Goal: Information Seeking & Learning: Find specific page/section

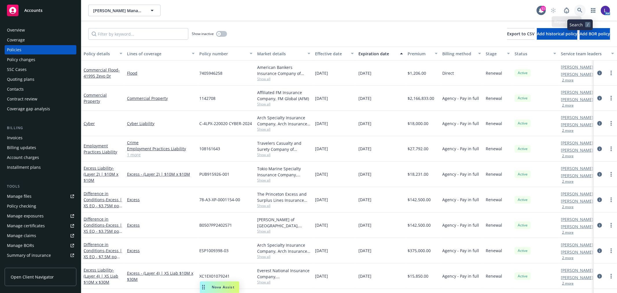
click at [580, 10] on icon at bounding box center [580, 10] width 5 height 5
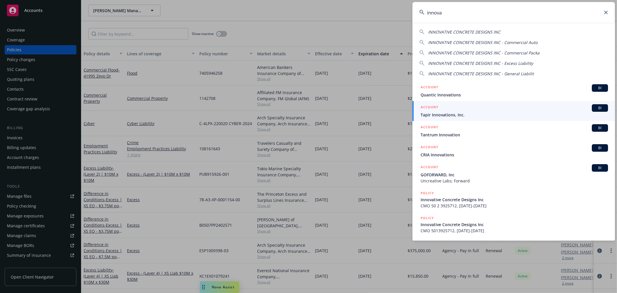
click at [433, 14] on input "innova" at bounding box center [514, 12] width 203 height 21
drag, startPoint x: 422, startPoint y: 14, endPoint x: 400, endPoint y: 13, distance: 22.0
click at [400, 13] on div "innova INNOVATIVE CONCRETE DESIGNS INC INNOVATIVE CONCRETE DESIGNS INC - Commer…" at bounding box center [308, 146] width 617 height 293
click at [477, 12] on input "innova" at bounding box center [514, 12] width 203 height 21
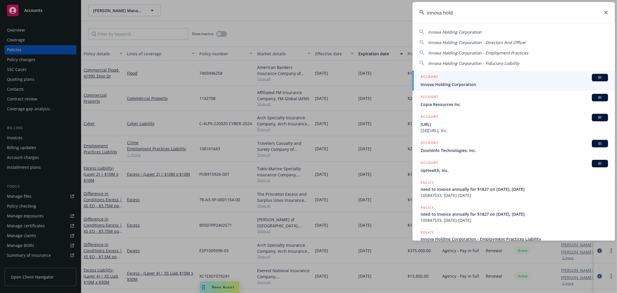
type input "innova hold"
click at [462, 77] on div "ACCOUNT BI" at bounding box center [515, 78] width 188 height 8
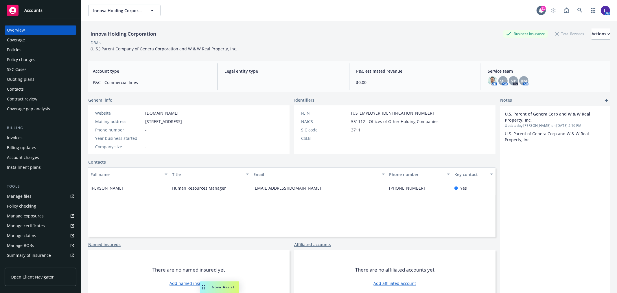
click at [23, 46] on div "Policies" at bounding box center [40, 49] width 67 height 9
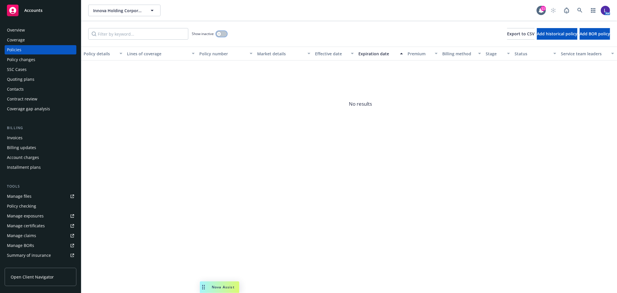
click at [222, 33] on button "button" at bounding box center [221, 34] width 11 height 6
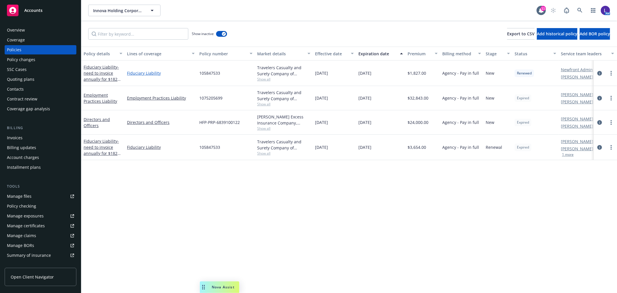
click at [137, 74] on link "Fiduciary Liability" at bounding box center [161, 73] width 68 height 6
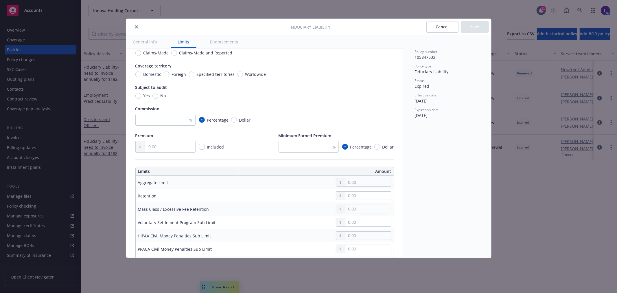
scroll to position [161, 0]
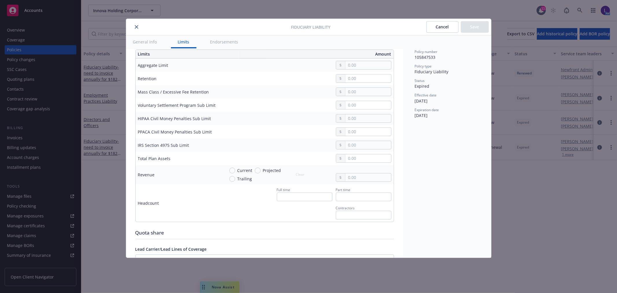
click at [135, 27] on icon "close" at bounding box center [136, 26] width 3 height 3
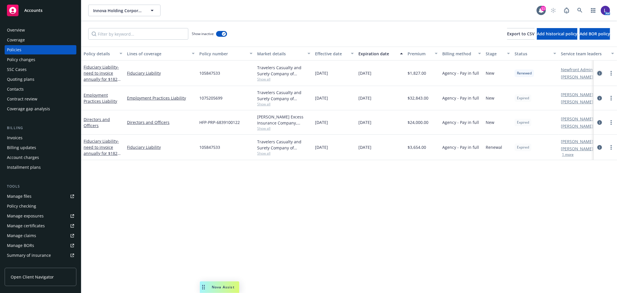
click at [600, 75] on icon "circleInformation" at bounding box center [600, 73] width 5 height 5
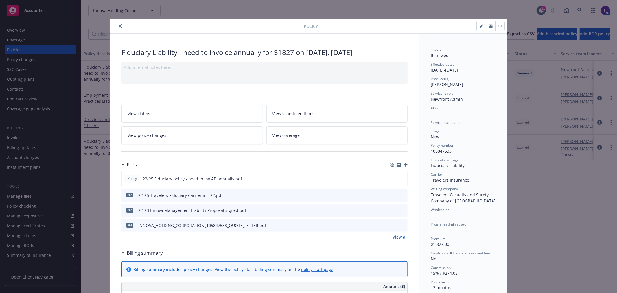
click at [117, 23] on button "close" at bounding box center [120, 26] width 7 height 7
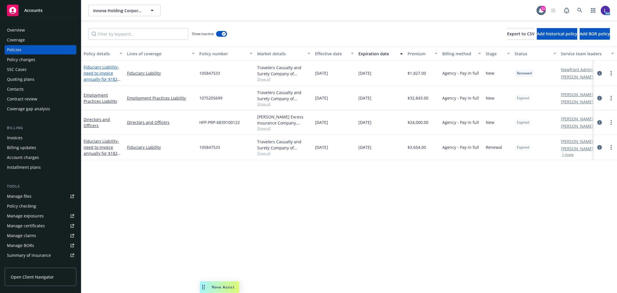
click at [102, 71] on span "- need to invoice annually for $1827 on 10/01/23, 10/01/24" at bounding box center [102, 76] width 37 height 24
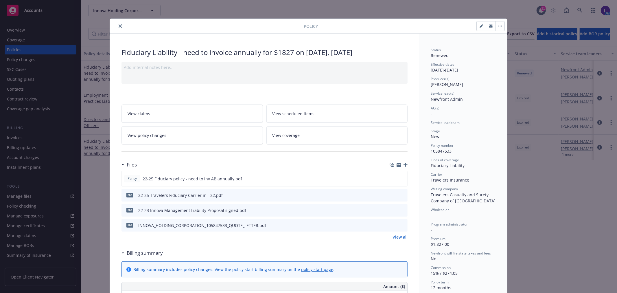
click at [117, 28] on button "close" at bounding box center [120, 26] width 7 height 7
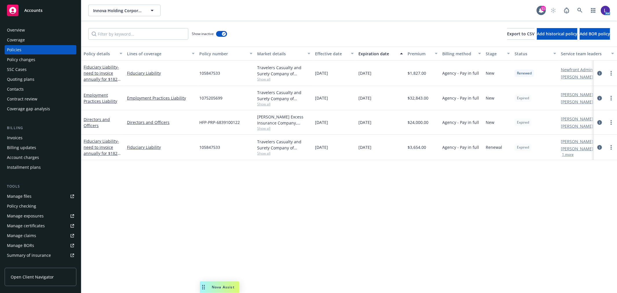
click at [25, 196] on div "Manage files" at bounding box center [19, 196] width 25 height 9
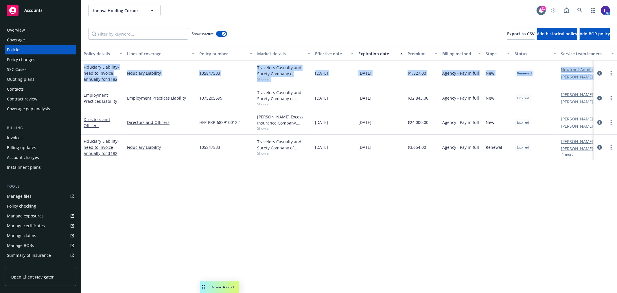
drag, startPoint x: 599, startPoint y: 73, endPoint x: 575, endPoint y: 260, distance: 187.9
click at [267, 35] on div "Show inactive Export to CSV Add historical policy Add BOR policy Policy details…" at bounding box center [349, 157] width 536 height 272
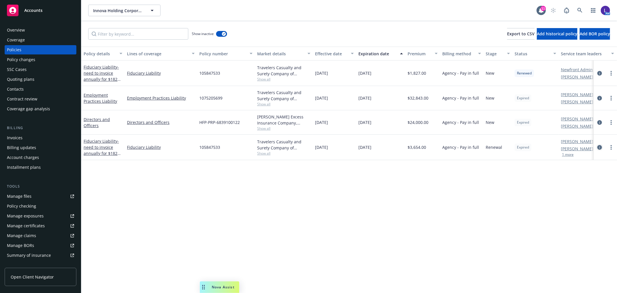
click at [599, 145] on icon "circleInformation" at bounding box center [600, 147] width 5 height 5
click at [598, 148] on icon "circleInformation" at bounding box center [600, 147] width 5 height 5
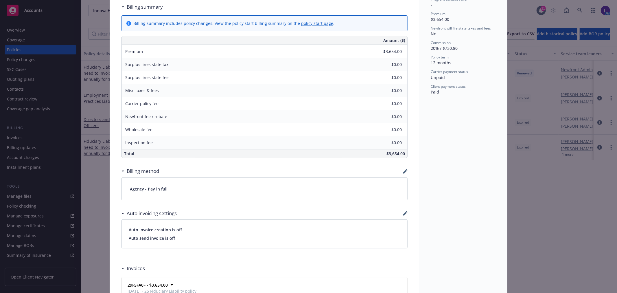
scroll to position [360, 0]
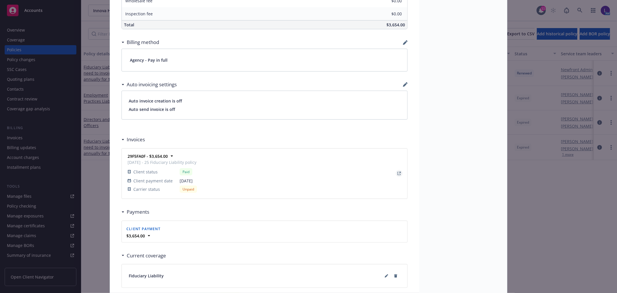
click at [398, 172] on icon "View Invoice" at bounding box center [399, 173] width 3 height 3
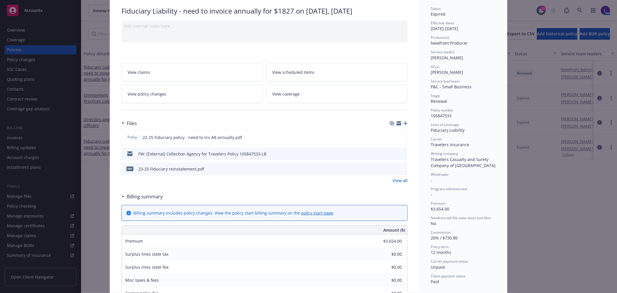
scroll to position [0, 0]
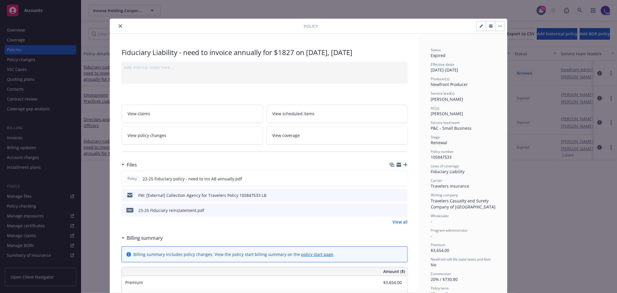
click at [119, 26] on icon "close" at bounding box center [120, 25] width 3 height 3
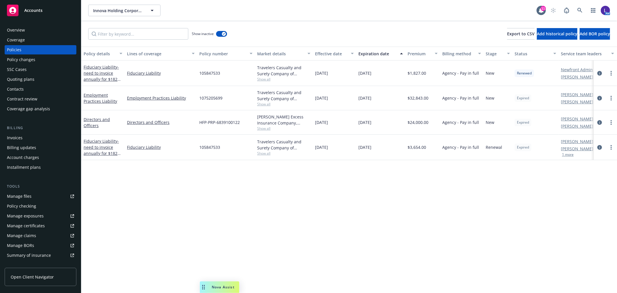
click at [16, 134] on div "Invoices" at bounding box center [15, 137] width 16 height 9
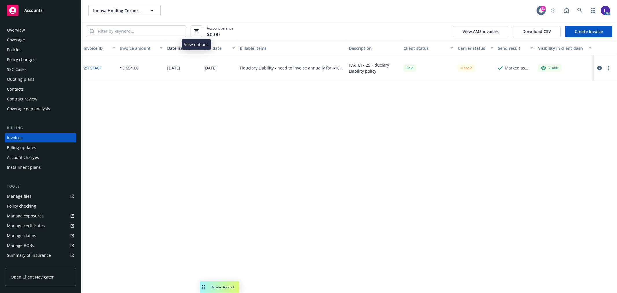
click at [202, 30] on div "Account balance $0.00" at bounding box center [160, 31] width 148 height 11
click at [200, 30] on button "button" at bounding box center [197, 31] width 12 height 12
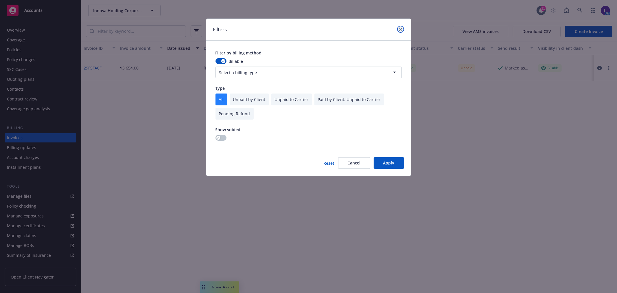
click at [402, 28] on icon "close" at bounding box center [400, 28] width 3 height 3
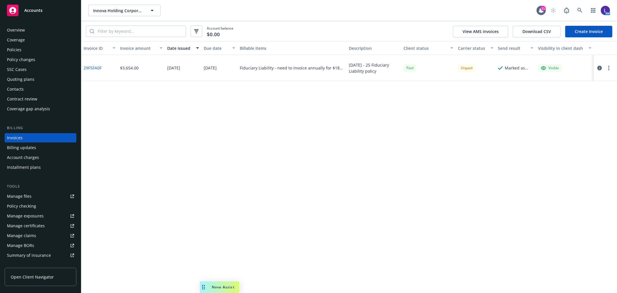
click at [21, 45] on div "Policies" at bounding box center [14, 49] width 14 height 9
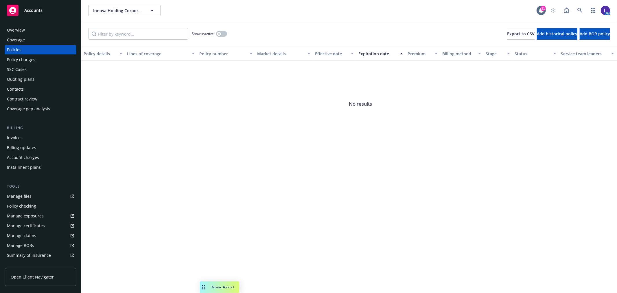
click at [19, 48] on div "Policies" at bounding box center [14, 49] width 14 height 9
click at [11, 131] on div "Billing Invoices Billing updates Account charges Installment plans" at bounding box center [41, 148] width 72 height 47
click at [11, 134] on div "Invoices" at bounding box center [15, 137] width 16 height 9
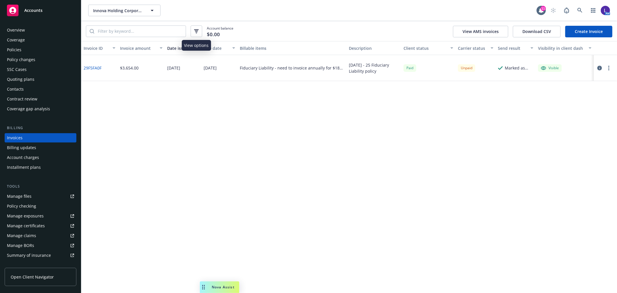
click at [193, 31] on button "button" at bounding box center [197, 31] width 12 height 12
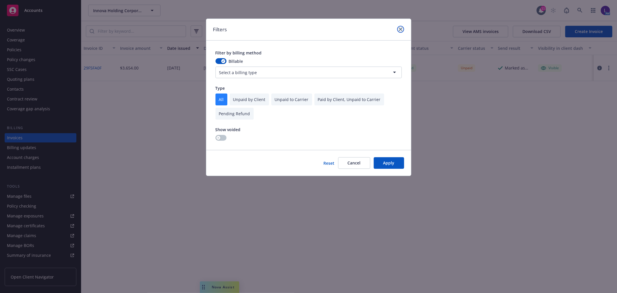
click at [401, 27] on icon "close" at bounding box center [400, 28] width 3 height 3
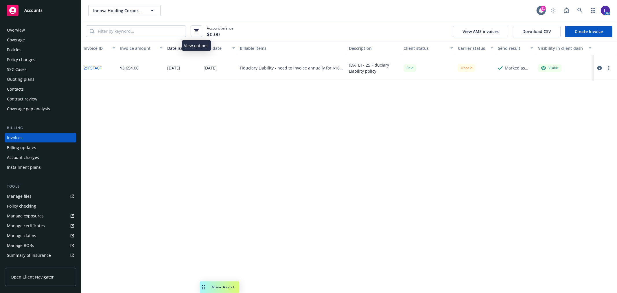
click at [194, 32] on icon "button" at bounding box center [196, 31] width 5 height 4
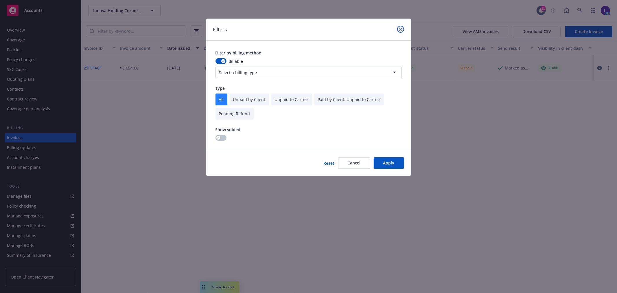
click at [402, 28] on icon "close" at bounding box center [400, 28] width 3 height 3
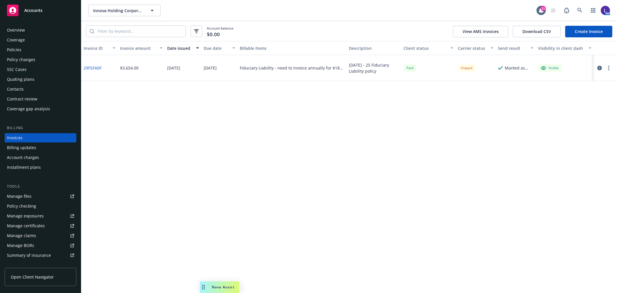
click at [18, 143] on div "Billing updates" at bounding box center [21, 147] width 29 height 9
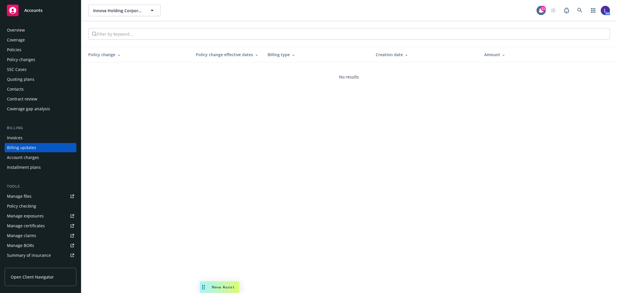
click at [18, 154] on div "Account charges" at bounding box center [23, 157] width 32 height 9
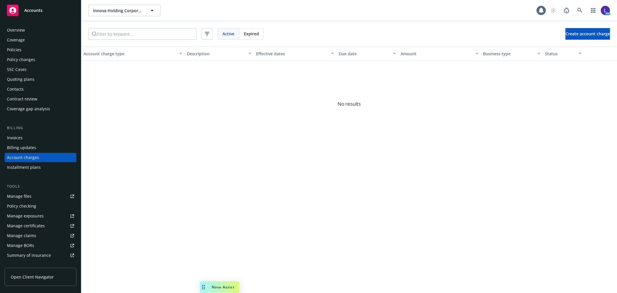
scroll to position [1, 0]
click at [33, 142] on div "Billing updates" at bounding box center [21, 146] width 29 height 9
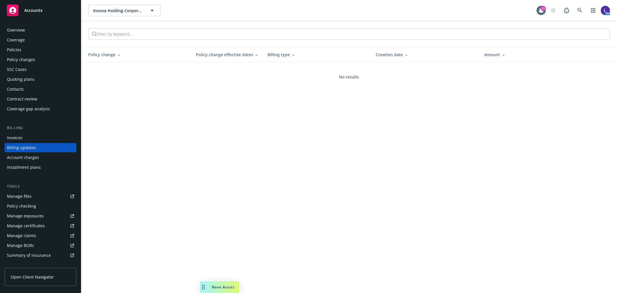
click at [18, 30] on div "Overview" at bounding box center [16, 29] width 18 height 9
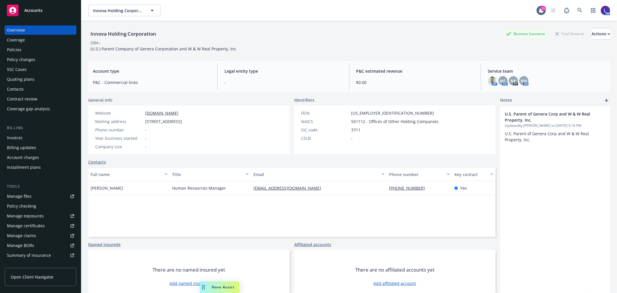
click at [13, 134] on div "Invoices" at bounding box center [15, 137] width 16 height 9
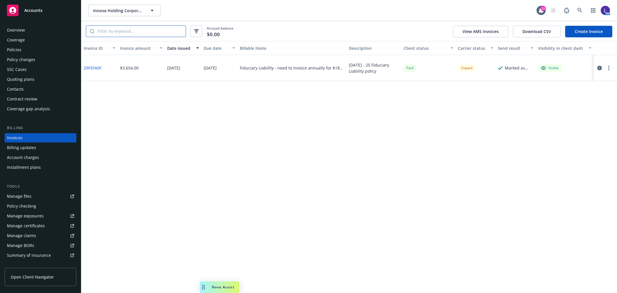
click at [172, 32] on input "search" at bounding box center [139, 31] width 91 height 11
click at [581, 12] on icon at bounding box center [580, 10] width 5 height 5
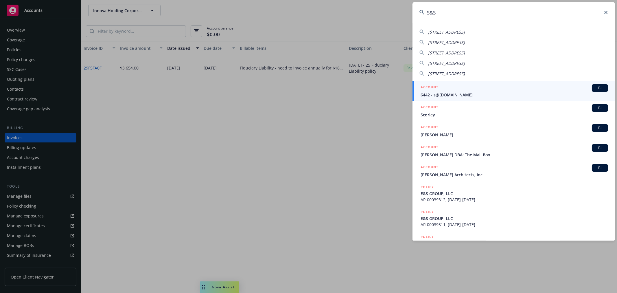
click at [479, 16] on input "S&S" at bounding box center [514, 12] width 203 height 21
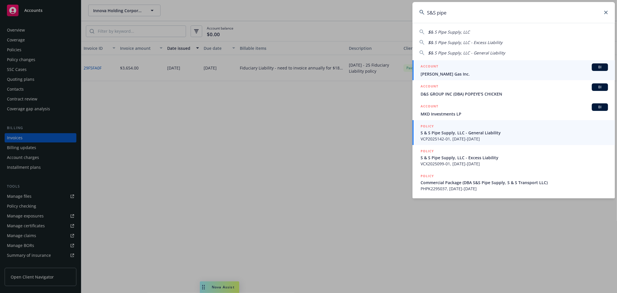
type input "S&S pipe"
click at [452, 130] on span "S & S Pipe Supply, LLC - General Liability" at bounding box center [515, 133] width 188 height 6
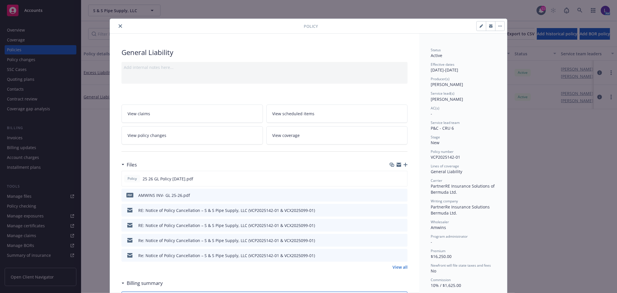
click at [120, 27] on button "close" at bounding box center [120, 26] width 7 height 7
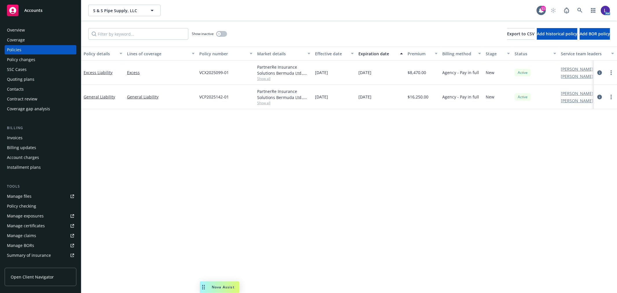
click at [34, 29] on div "Overview" at bounding box center [40, 29] width 67 height 9
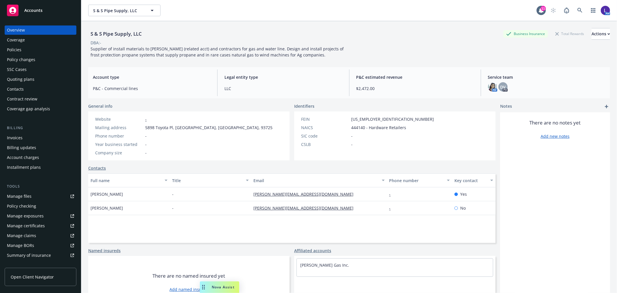
click at [36, 133] on div "Invoices" at bounding box center [40, 137] width 67 height 9
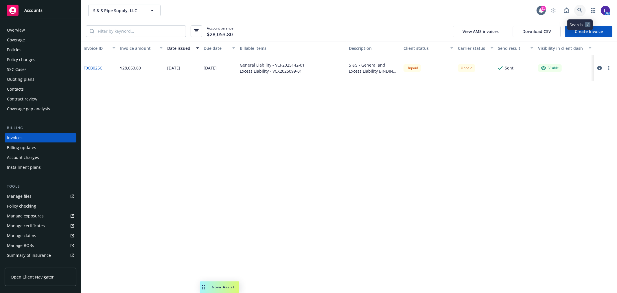
click at [579, 12] on icon at bounding box center [580, 10] width 5 height 5
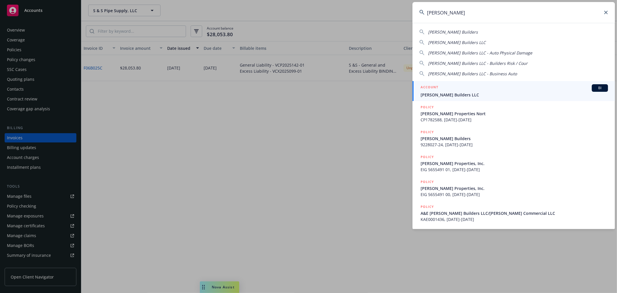
type input "christopherson"
click at [469, 93] on span "Christopherson Builders LLC" at bounding box center [515, 95] width 188 height 6
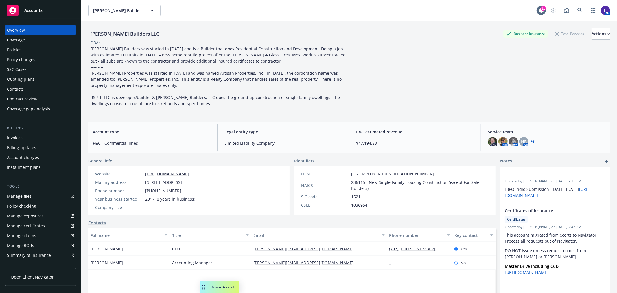
click at [18, 51] on div "Policies" at bounding box center [14, 49] width 14 height 9
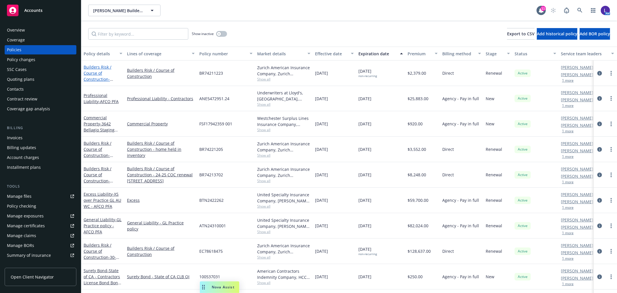
click at [91, 73] on link "Builders Risk / Course of Construction - 3768 Crown Hill Dr., SR - construction…" at bounding box center [102, 82] width 37 height 36
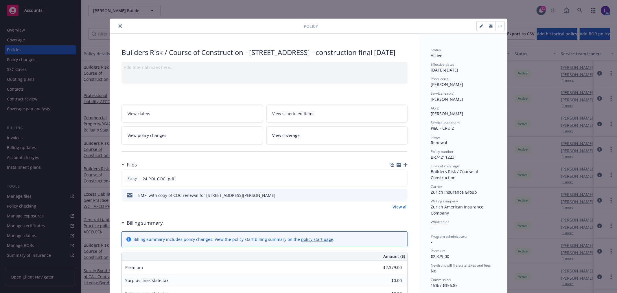
click at [119, 25] on icon "close" at bounding box center [120, 25] width 3 height 3
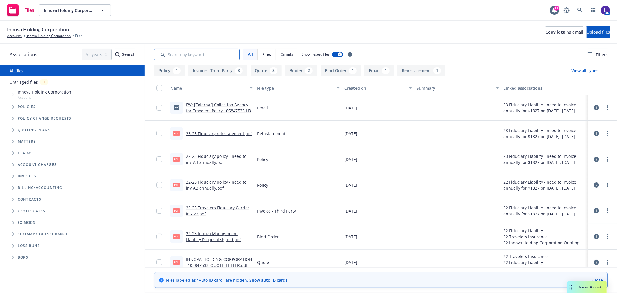
click at [199, 54] on input "Search by keyword..." at bounding box center [196, 55] width 85 height 12
click at [208, 127] on div "pdf 23-25 FIduciary reinstatement.pdf" at bounding box center [211, 134] width 87 height 26
click at [212, 137] on div "pdf 23-25 FIduciary reinstatement.pdf" at bounding box center [211, 133] width 82 height 12
click at [195, 134] on link "23-25 FIduciary reinstatement.pdf" at bounding box center [219, 133] width 66 height 5
click at [201, 108] on link "FW: [External] Collection Agency for Travelers Policy 105847533-LB" at bounding box center [218, 108] width 65 height 12
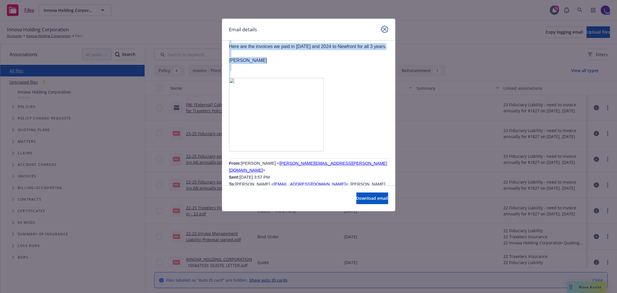
scroll to position [701, 0]
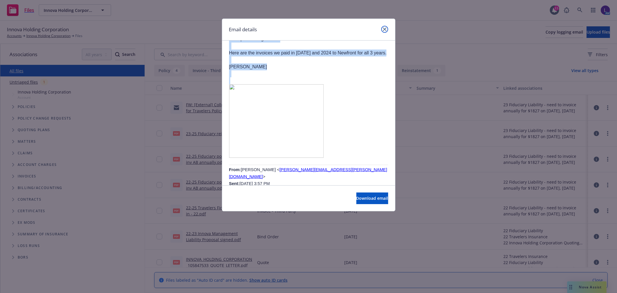
drag, startPoint x: 385, startPoint y: 29, endPoint x: 310, endPoint y: 48, distance: 77.6
click at [310, 48] on div "Email details FW: [External] Collection Agency for Travelers Policy 105847533-L…" at bounding box center [309, 115] width 174 height 193
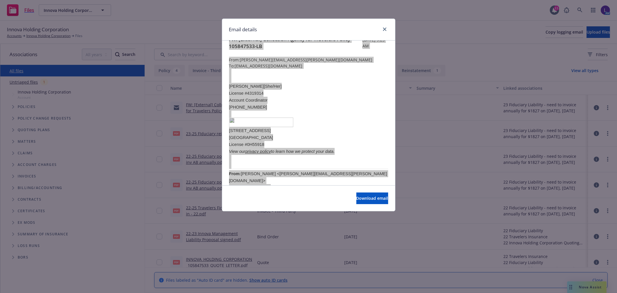
scroll to position [0, 0]
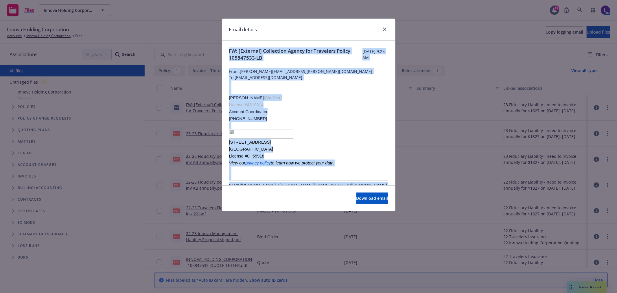
click at [348, 98] on p "Sayani Neogi [She/Her]" at bounding box center [308, 97] width 159 height 7
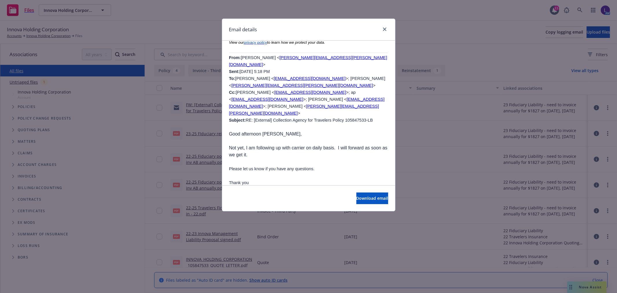
scroll to position [322, 0]
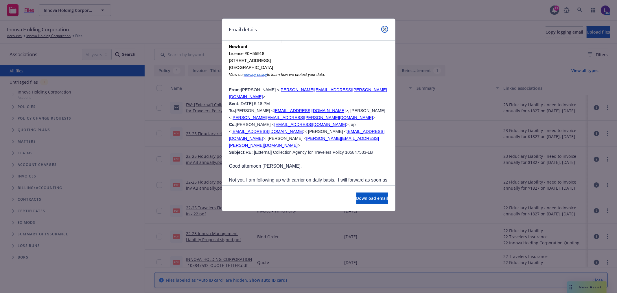
click at [383, 28] on link "close" at bounding box center [384, 29] width 7 height 7
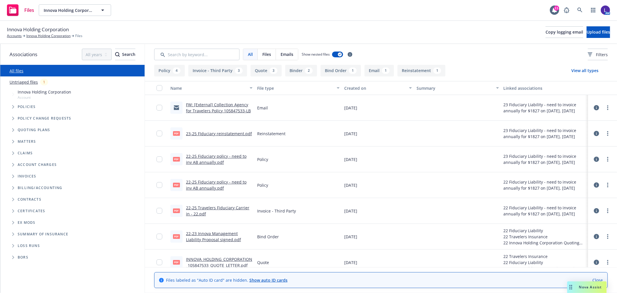
click at [236, 132] on link "23-25 FIduciary reinstatement.pdf" at bounding box center [219, 133] width 66 height 5
click at [200, 108] on link "FW: [External] Collection Agency for Travelers Policy 105847533-LB" at bounding box center [218, 108] width 65 height 12
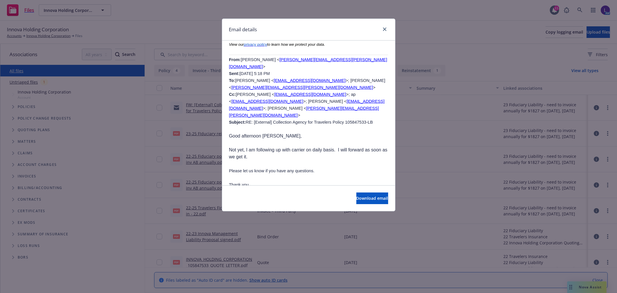
scroll to position [289, 0]
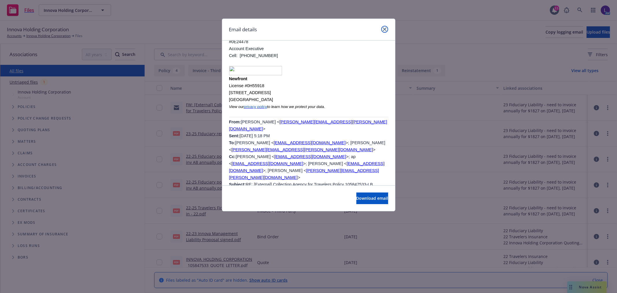
click at [384, 31] on icon "close" at bounding box center [384, 28] width 3 height 3
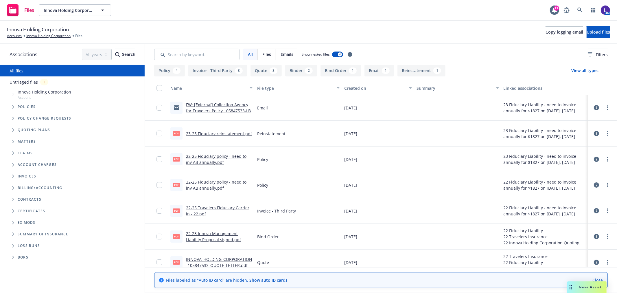
click at [192, 134] on link "23-25 FIduciary reinstatement.pdf" at bounding box center [219, 133] width 66 height 5
click at [205, 135] on link "23-25 FIduciary reinstatement.pdf" at bounding box center [219, 133] width 66 height 5
click at [579, 9] on icon at bounding box center [580, 10] width 5 height 5
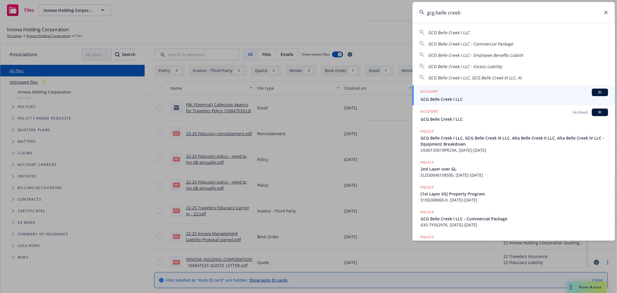
type input "gcg belle creek"
click at [438, 94] on div "ACCOUNT BI" at bounding box center [515, 93] width 188 height 8
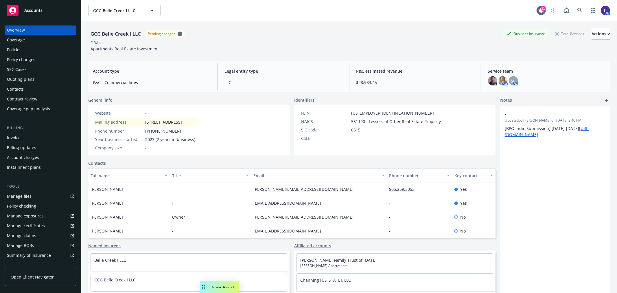
click at [24, 50] on div "Policies" at bounding box center [40, 49] width 67 height 9
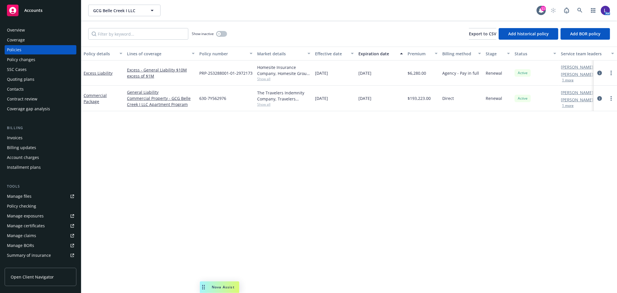
click at [567, 82] on button "1 more" at bounding box center [568, 79] width 12 height 3
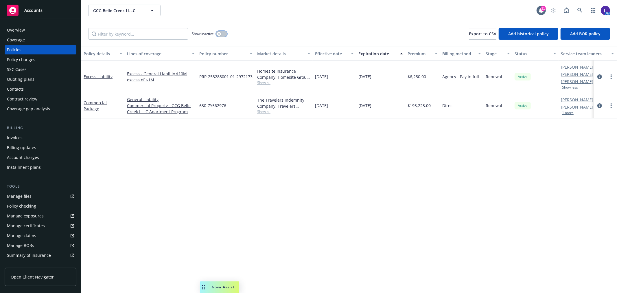
click at [222, 34] on button "button" at bounding box center [221, 34] width 11 height 6
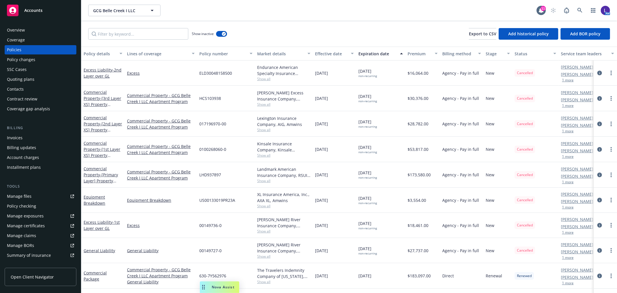
click at [31, 32] on div "Overview" at bounding box center [40, 29] width 67 height 9
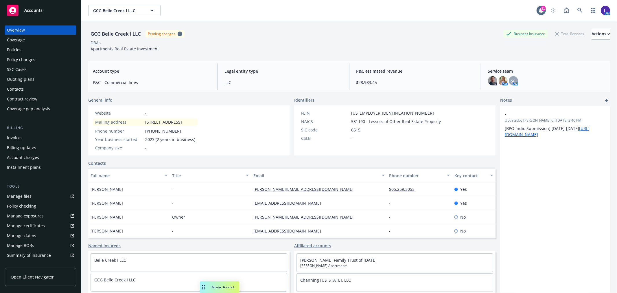
click at [21, 47] on div "Policies" at bounding box center [14, 49] width 14 height 9
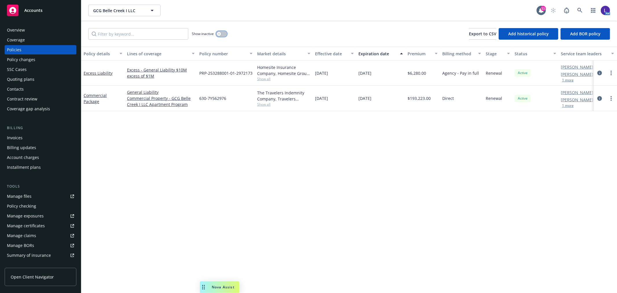
click at [222, 35] on button "button" at bounding box center [221, 34] width 11 height 6
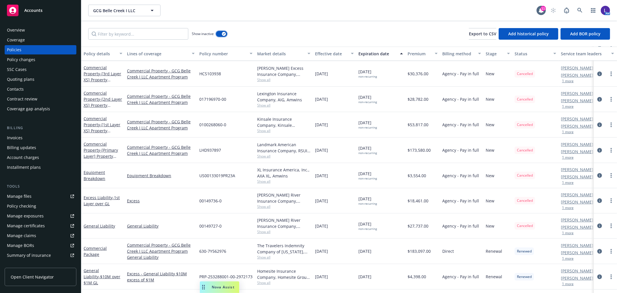
scroll to position [32, 0]
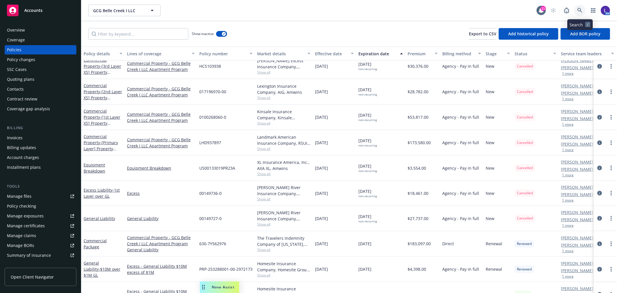
click at [579, 13] on link at bounding box center [580, 11] width 12 height 12
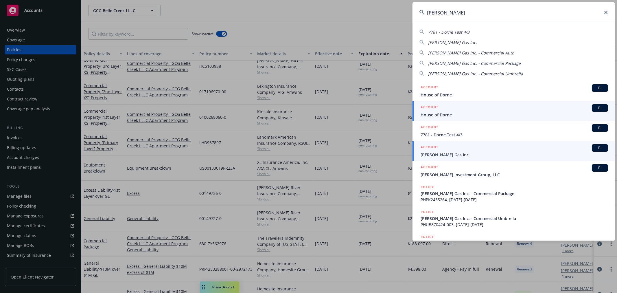
type input "[PERSON_NAME]"
click at [438, 156] on span "[PERSON_NAME] Gas Inc." at bounding box center [515, 155] width 188 height 6
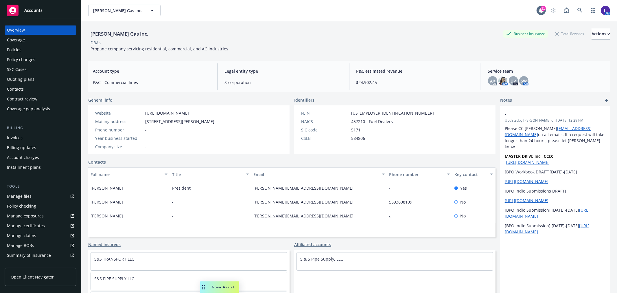
click at [324, 259] on link "S & S Pipe Supply, LLC" at bounding box center [321, 258] width 43 height 5
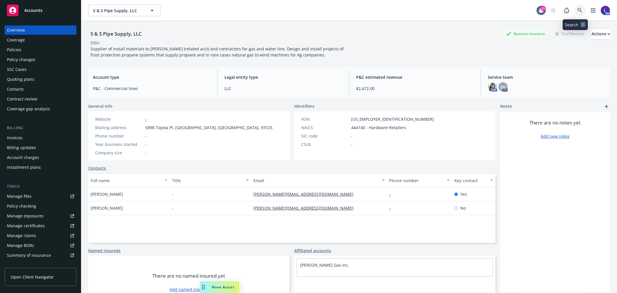
click at [578, 11] on icon at bounding box center [580, 10] width 5 height 5
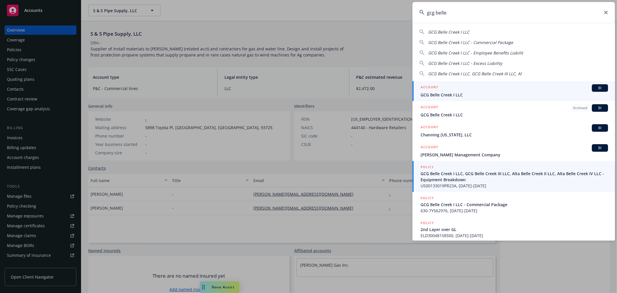
type input "gcg belle"
click at [449, 92] on span "GCG Belle Creek I LLC" at bounding box center [515, 95] width 188 height 6
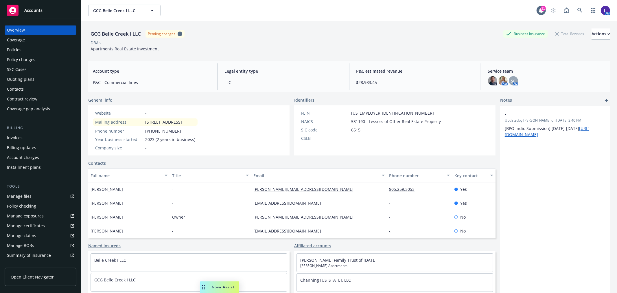
click at [34, 50] on div "Policies" at bounding box center [40, 49] width 67 height 9
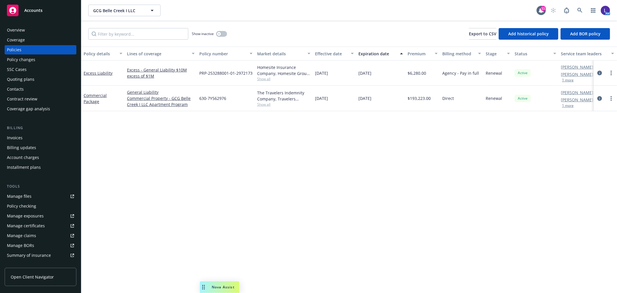
click at [260, 77] on span "Show all" at bounding box center [283, 78] width 53 height 5
click at [219, 31] on button "button" at bounding box center [221, 34] width 11 height 6
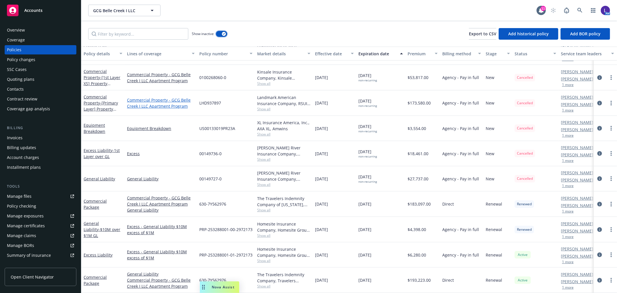
scroll to position [72, 0]
